Goal: Task Accomplishment & Management: Complete application form

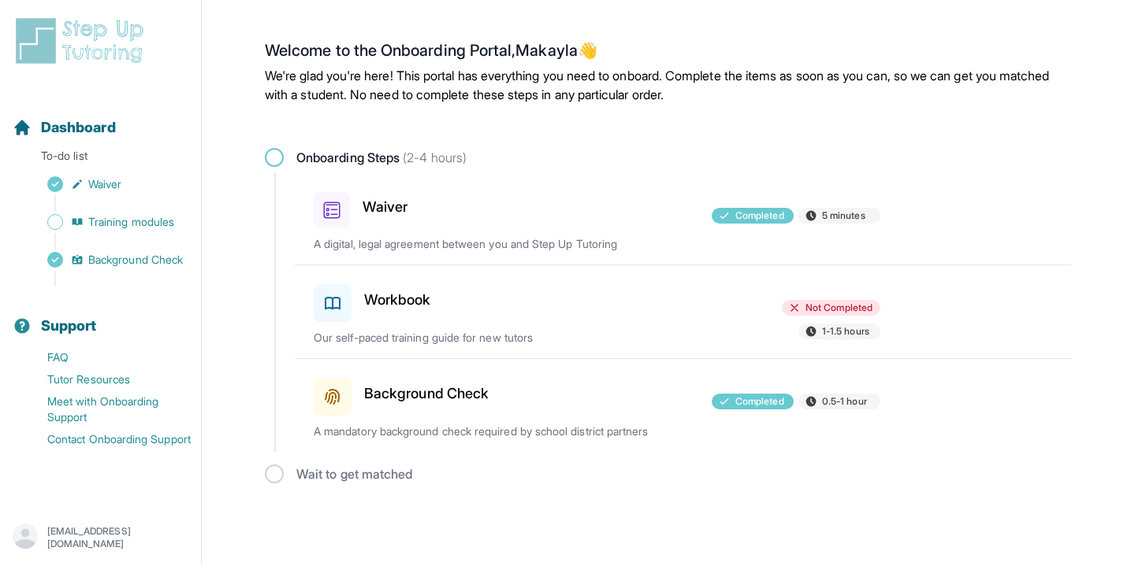
click at [358, 302] on div "Workbook" at bounding box center [406, 300] width 184 height 44
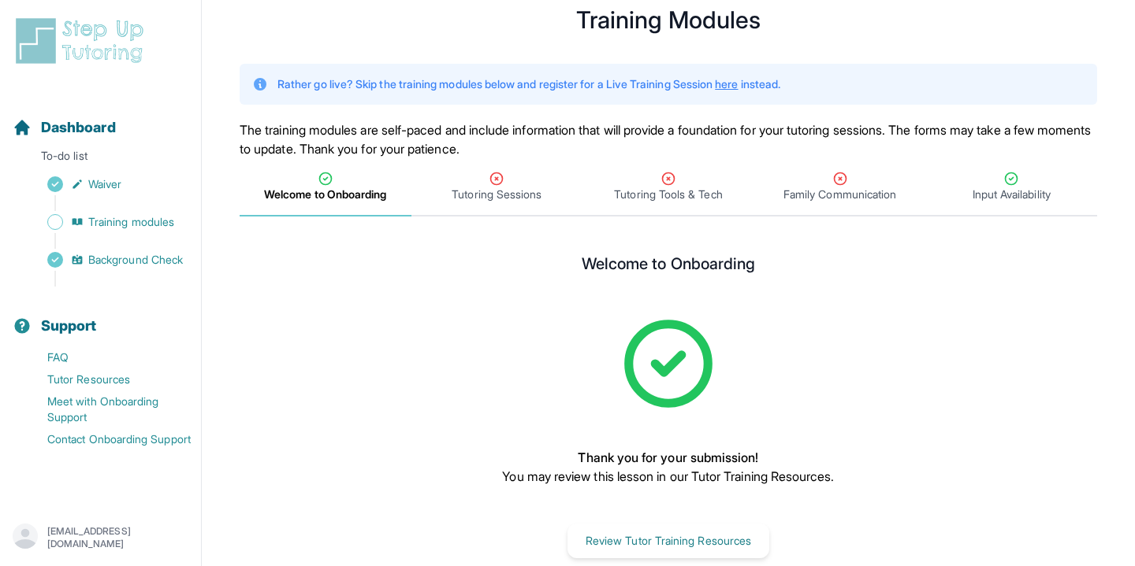
scroll to position [76, 0]
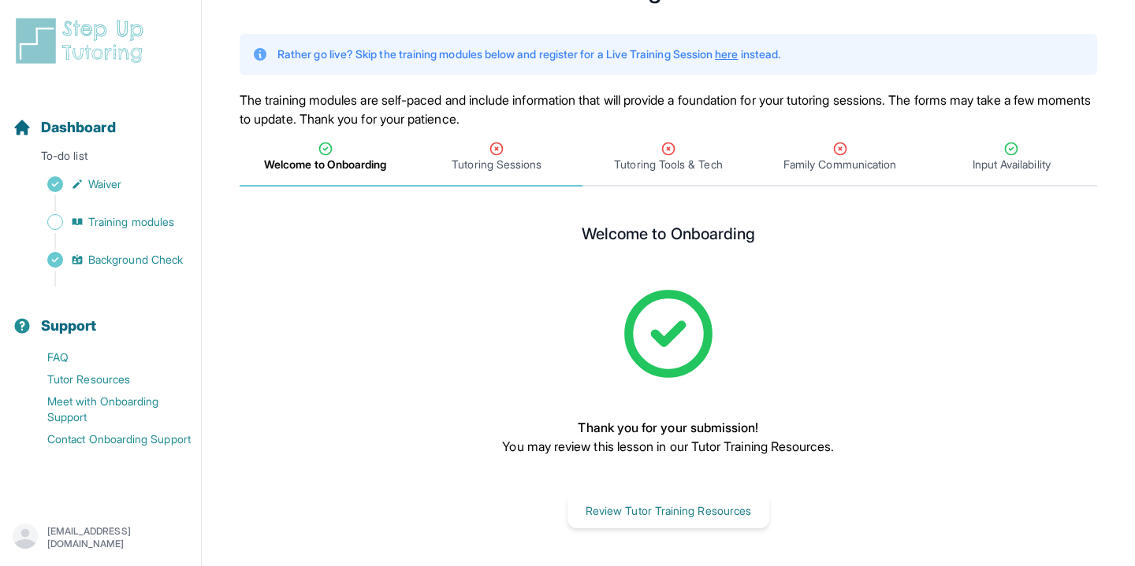
click at [459, 160] on span "Tutoring Sessions" at bounding box center [496, 165] width 90 height 16
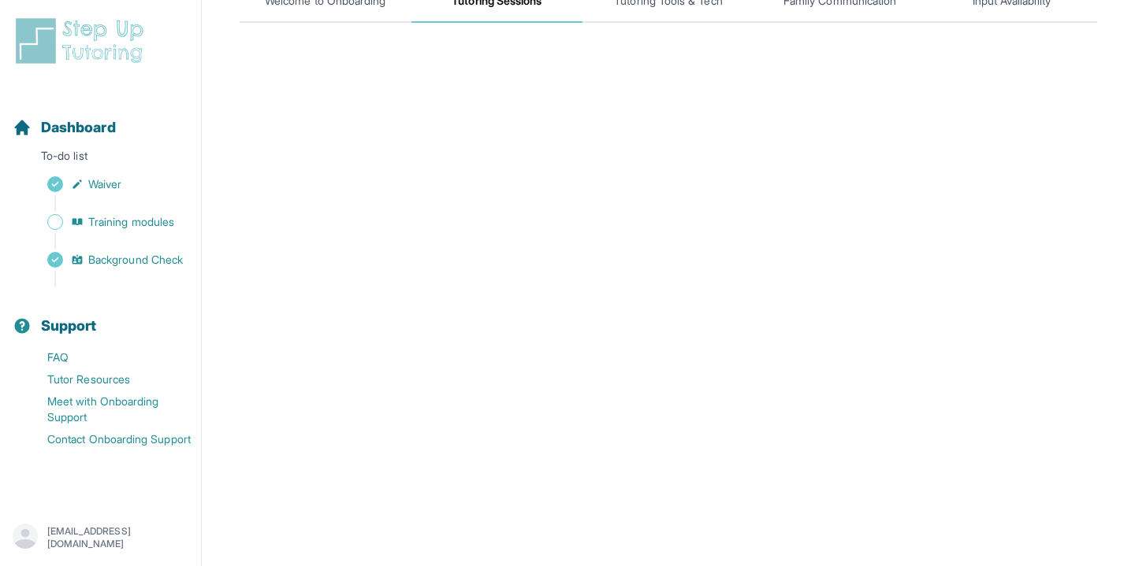
scroll to position [97, 0]
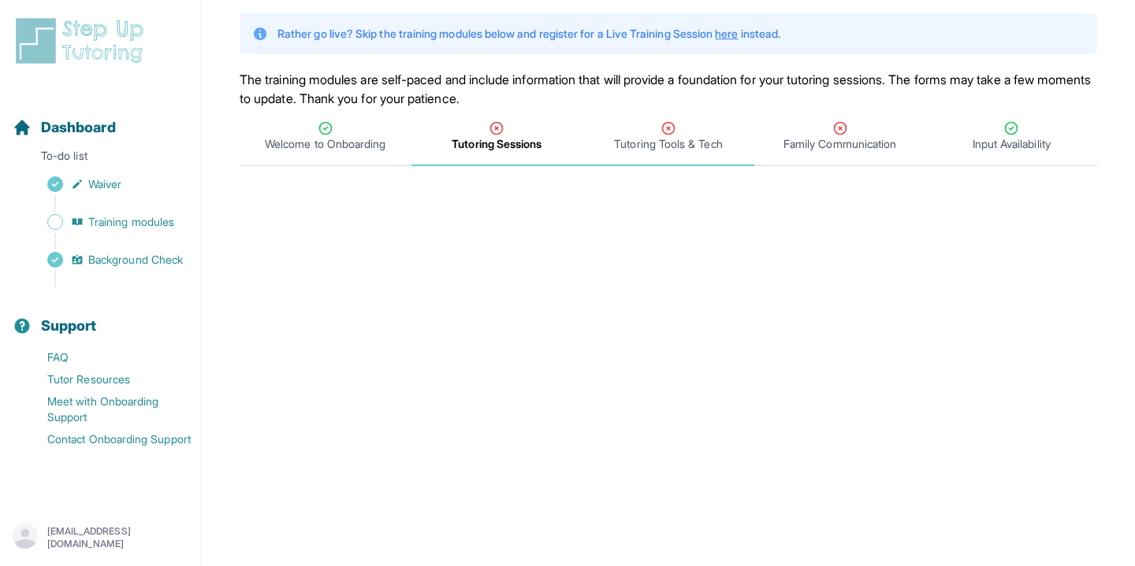
click at [626, 132] on div "Tutoring Tools & Tech" at bounding box center [667, 137] width 165 height 32
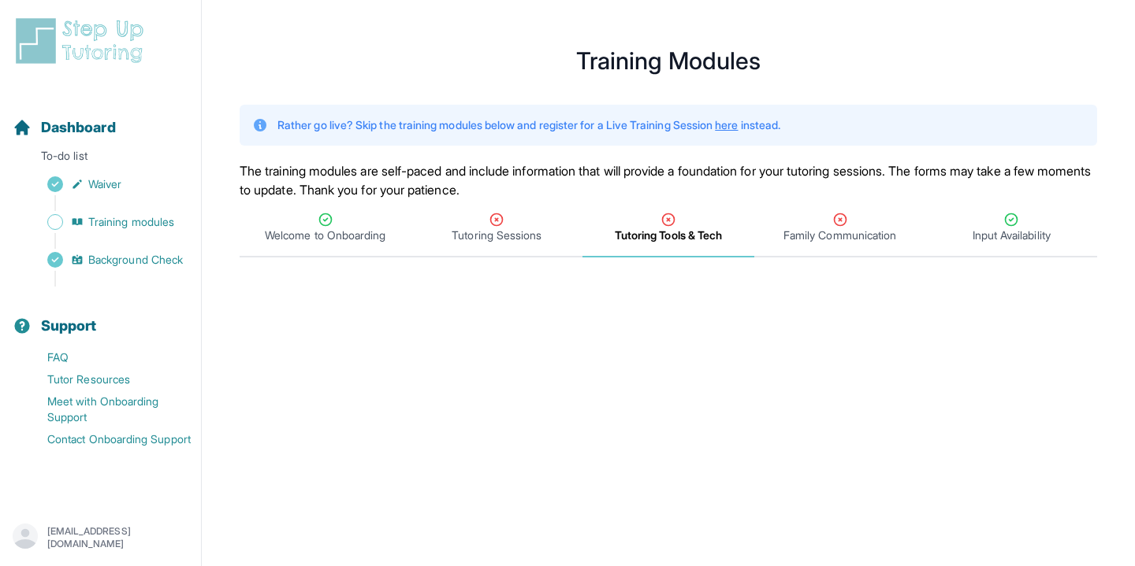
scroll to position [18, 0]
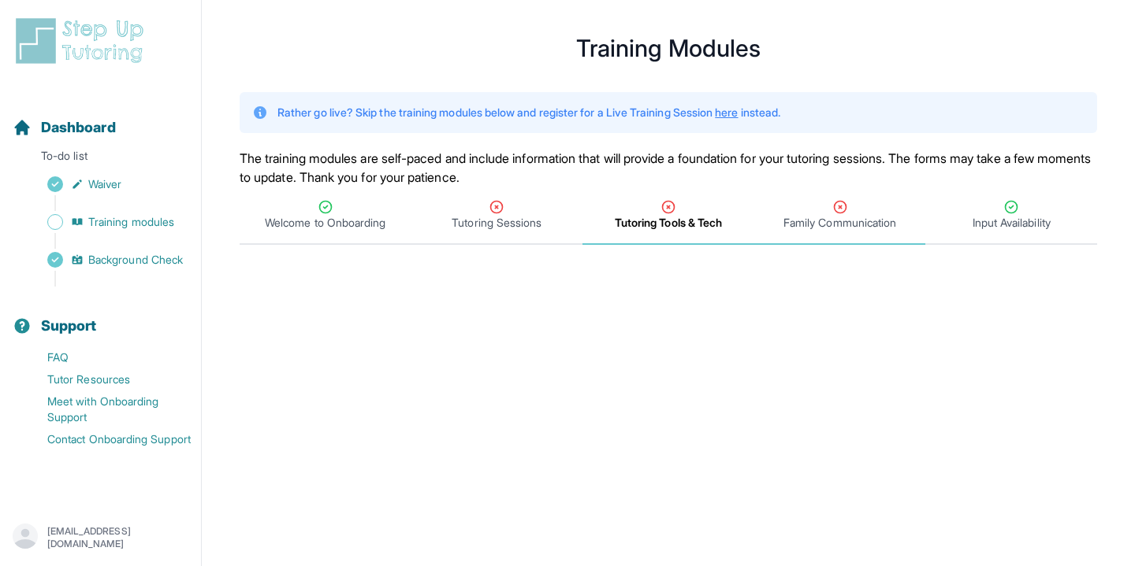
click at [808, 217] on span "Family Communication" at bounding box center [839, 223] width 113 height 16
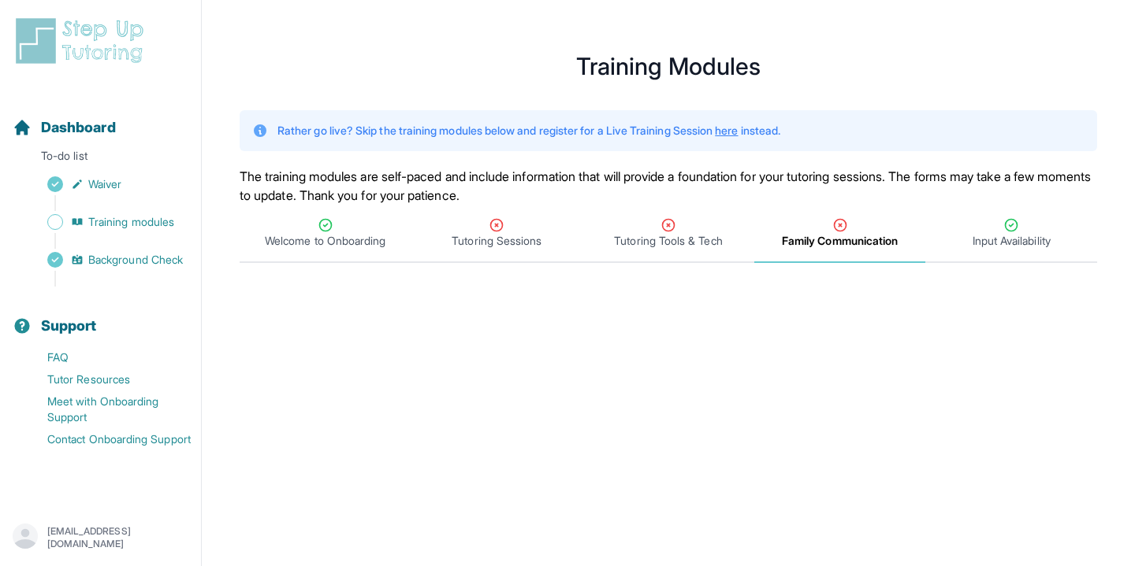
scroll to position [117, 0]
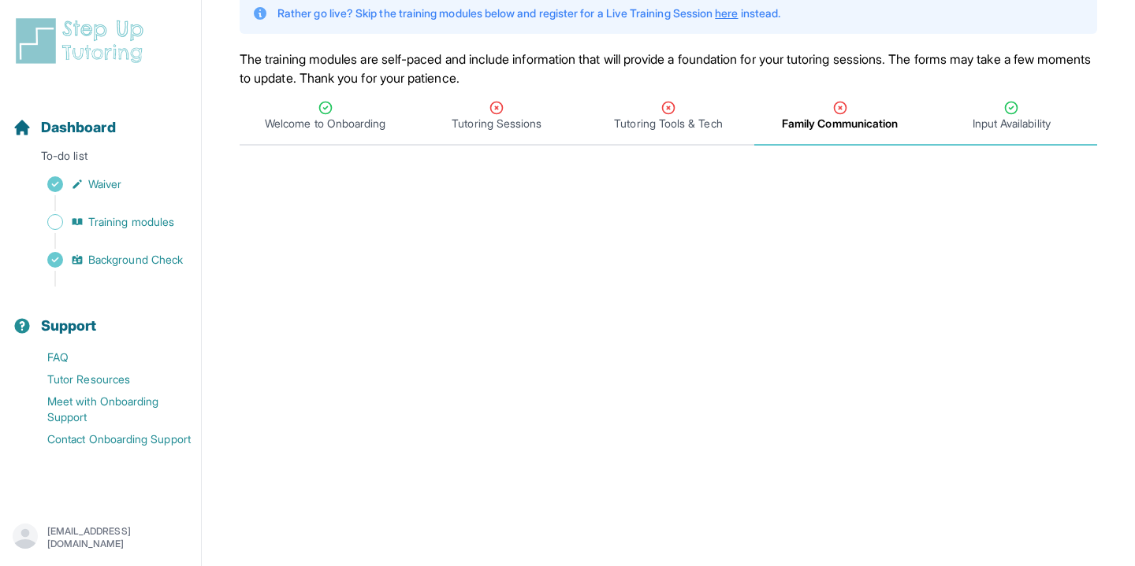
click at [994, 117] on span "Input Availability" at bounding box center [1011, 124] width 78 height 16
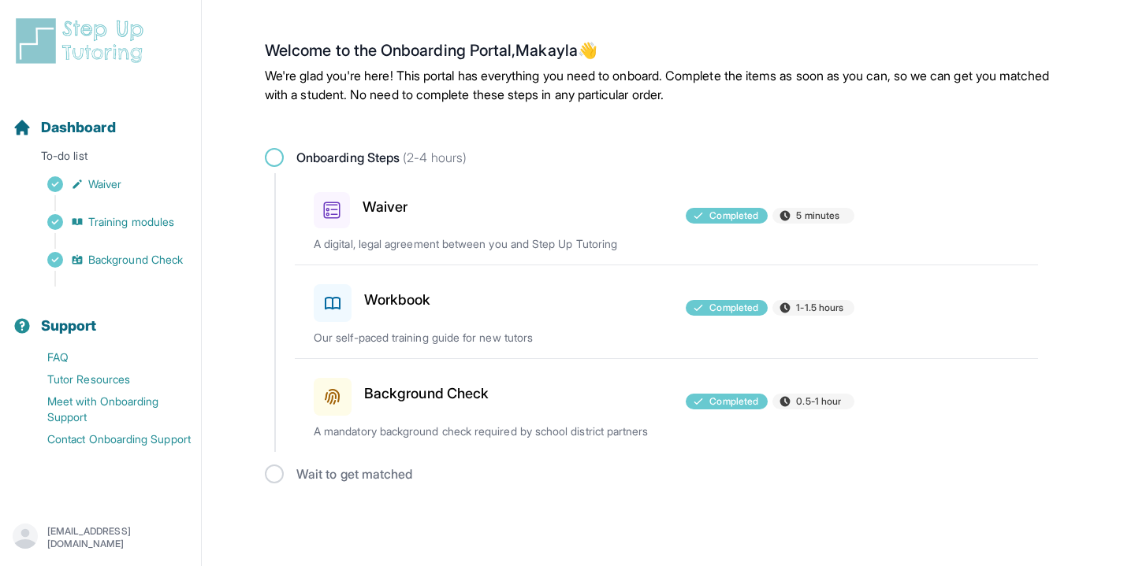
click at [428, 313] on div "Workbook" at bounding box center [401, 300] width 175 height 44
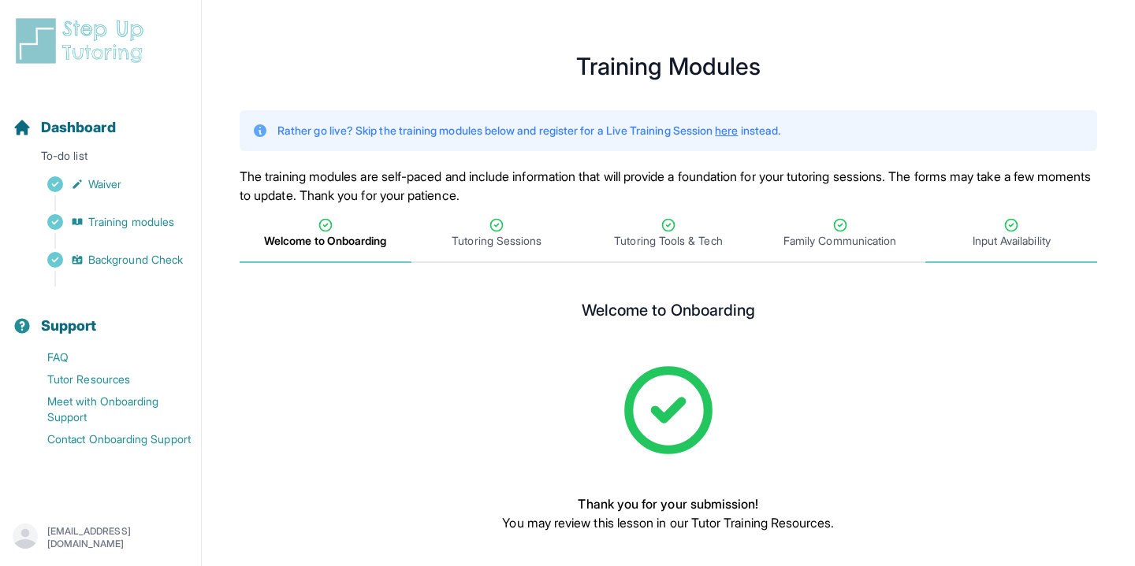
click at [982, 234] on span "Input Availability" at bounding box center [1011, 241] width 78 height 16
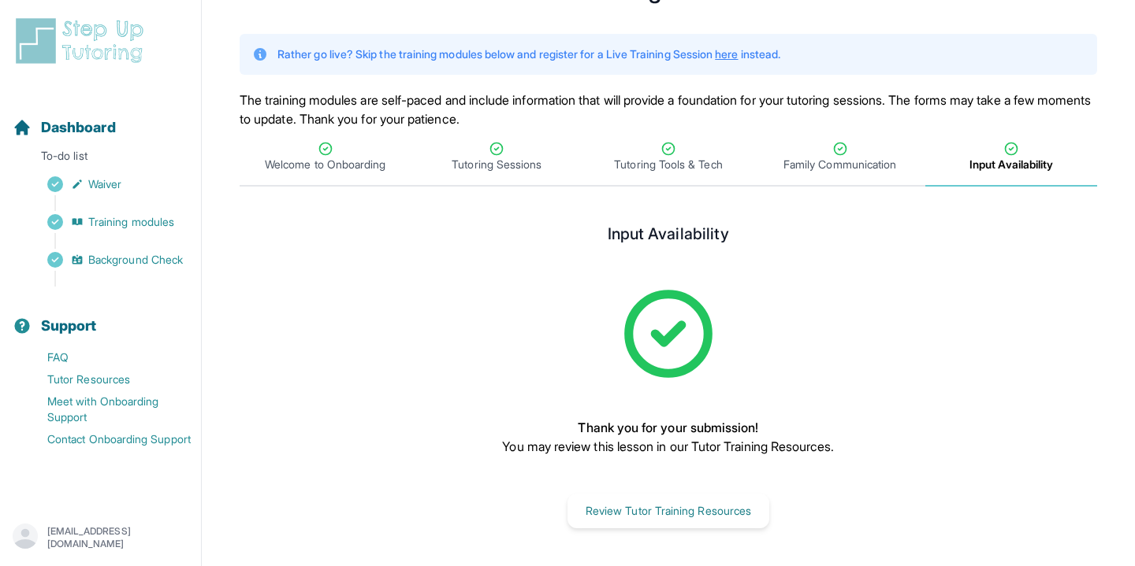
scroll to position [72, 0]
